Goal: Task Accomplishment & Management: Manage account settings

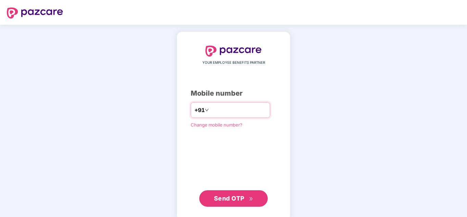
type input "**********"
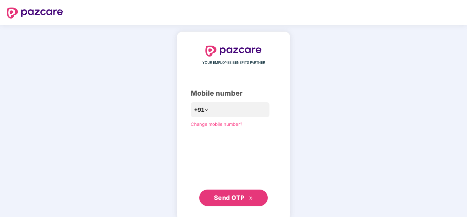
click at [220, 202] on button "Send OTP" at bounding box center [233, 197] width 69 height 16
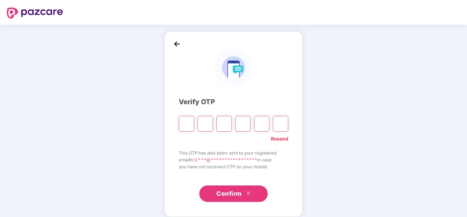
type input "*"
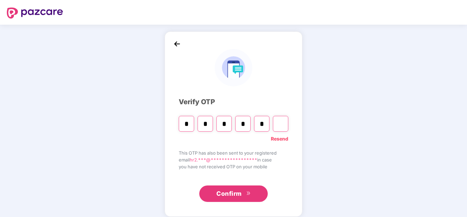
type input "*"
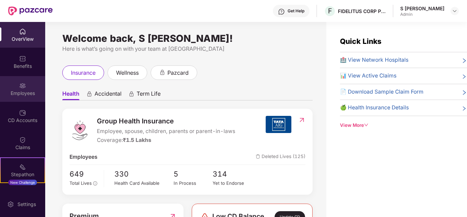
click at [23, 88] on img at bounding box center [22, 85] width 7 height 7
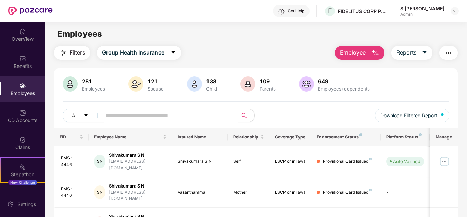
click at [135, 121] on span at bounding box center [168, 116] width 140 height 14
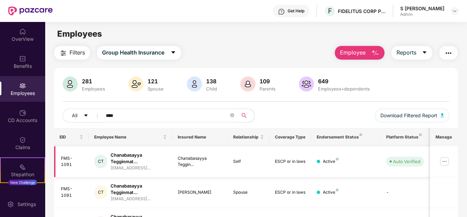
type input "****"
click at [445, 161] on img at bounding box center [444, 161] width 11 height 11
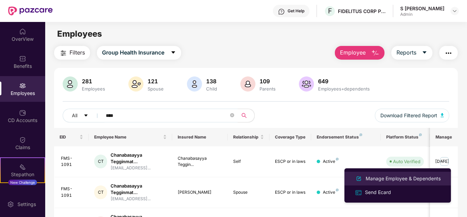
click at [389, 175] on div "Manage Employee & Dependents" at bounding box center [404, 179] width 78 height 8
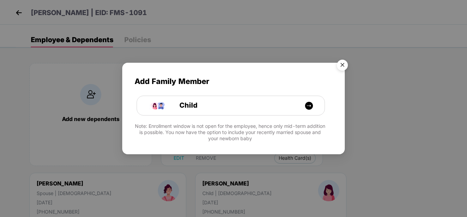
click at [343, 64] on img "Close" at bounding box center [342, 66] width 19 height 19
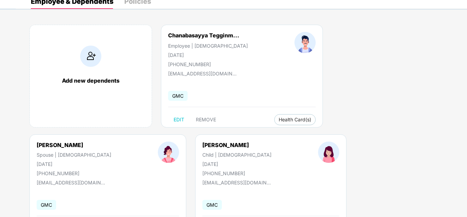
scroll to position [91, 0]
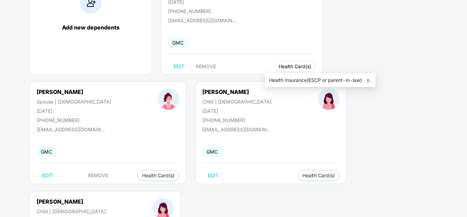
click at [280, 67] on span "Health Card(s)" at bounding box center [295, 66] width 33 height 3
click at [336, 81] on span "Health Insurance(ESCP or parent-in-law)" at bounding box center [320, 80] width 102 height 8
click at [142, 174] on span "Health Card(s)" at bounding box center [158, 175] width 33 height 3
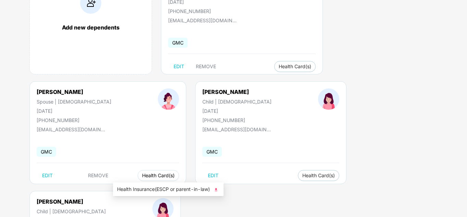
click at [142, 175] on span "Health Card(s)" at bounding box center [158, 175] width 33 height 3
click at [147, 185] on li "Health Insurance(ESCP or parent-in-law)" at bounding box center [168, 189] width 111 height 11
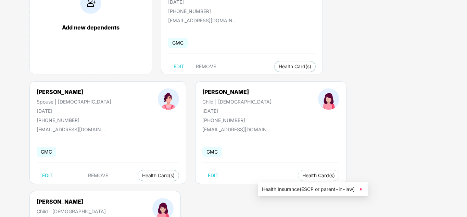
click at [303, 177] on span "Health Card(s)" at bounding box center [319, 175] width 33 height 3
click at [296, 184] on ul "Health Insurance(ESCP or parent-in-law)" at bounding box center [313, 189] width 111 height 14
click at [297, 187] on span "Health Insurance(ESCP or parent-in-law)" at bounding box center [313, 189] width 102 height 8
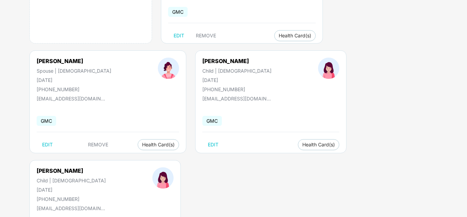
scroll to position [183, 0]
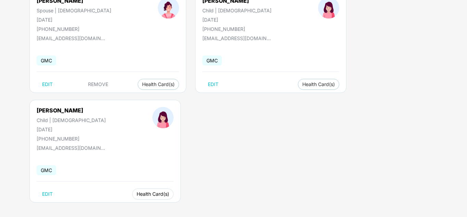
click at [153, 192] on span "Health Card(s)" at bounding box center [153, 193] width 33 height 3
click at [144, 194] on span "Health Card(s)" at bounding box center [153, 193] width 33 height 3
click at [170, 205] on div "Add new dependents Chanabasayya Tegginm... Employee | [DEMOGRAPHIC_DATA] [DATE]…" at bounding box center [242, 44] width 452 height 349
click at [138, 189] on button "Health Card(s)" at bounding box center [152, 193] width 41 height 11
click at [150, 205] on span "Health Insurance(ESCP or parent-in-law)" at bounding box center [177, 208] width 102 height 8
